Goal: Information Seeking & Learning: Find specific fact

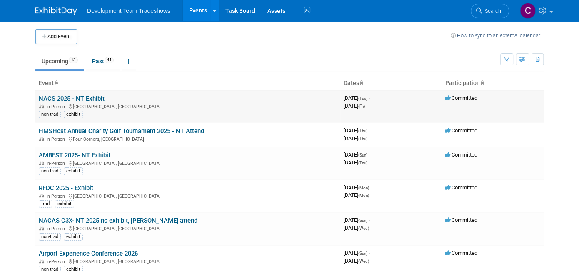
click at [77, 99] on link "NACS 2025 - NT Exhibit" at bounding box center [72, 98] width 66 height 7
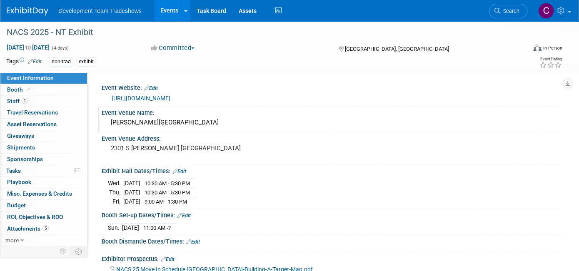
drag, startPoint x: 211, startPoint y: 120, endPoint x: 172, endPoint y: 121, distance: 38.7
click at [172, 121] on div "McCormick Place Convention Center" at bounding box center [332, 122] width 448 height 13
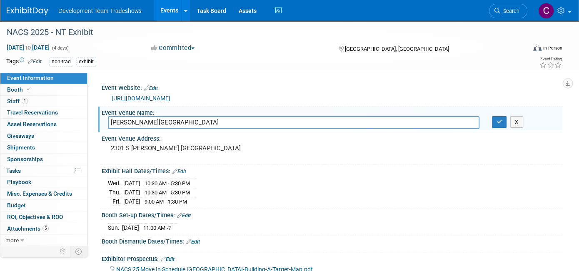
drag, startPoint x: 213, startPoint y: 122, endPoint x: 101, endPoint y: 121, distance: 111.6
click at [102, 121] on div "McCormick Place Convention Center" at bounding box center [294, 122] width 384 height 13
click at [253, 172] on div "Exhibit Hall Dates/Times: Edit" at bounding box center [332, 170] width 461 height 11
click at [501, 122] on icon "button" at bounding box center [499, 121] width 6 height 5
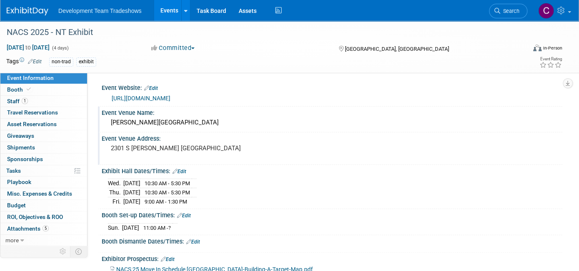
drag, startPoint x: 269, startPoint y: 146, endPoint x: 109, endPoint y: 146, distance: 160.3
click at [109, 146] on div "2301 S Martin Luther King Jr. Drive Chicago, IL 60616" at bounding box center [197, 151] width 179 height 19
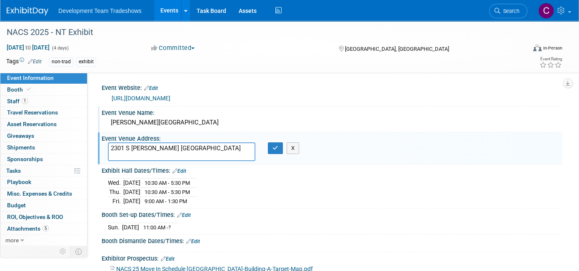
drag, startPoint x: 130, startPoint y: 155, endPoint x: 107, endPoint y: 146, distance: 25.1
click at [107, 146] on div "2301 S Martin Luther King Jr. Drive Chicago, IL 60616" at bounding box center [182, 151] width 160 height 19
click at [276, 147] on icon "button" at bounding box center [275, 147] width 6 height 5
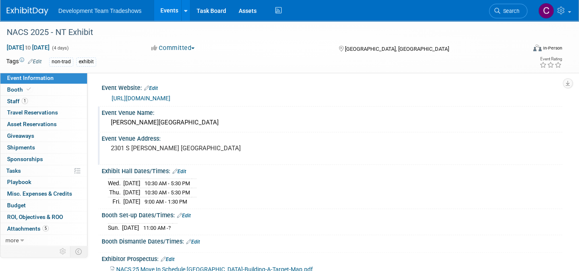
click at [170, 95] on link "https://nacs25.mapyourshow.com/8_0/exhview/index.cfm?hallID=A&boothsizefrom=200…" at bounding box center [141, 98] width 59 height 7
